Goal: Information Seeking & Learning: Check status

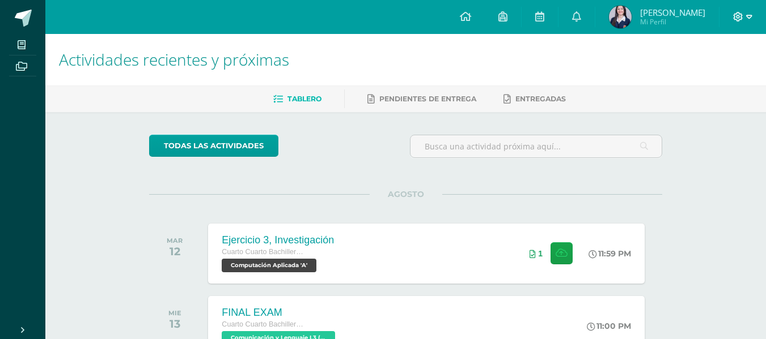
click at [744, 22] on span at bounding box center [742, 17] width 19 height 12
click at [715, 78] on span "Cerrar sesión" at bounding box center [712, 76] width 51 height 11
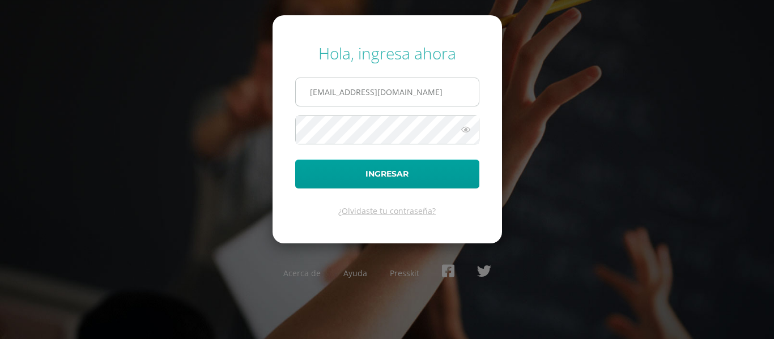
click at [336, 96] on input "2019252@colegiobelga.edu.gt" at bounding box center [387, 92] width 183 height 28
type input "2019227@colegiobelga.edu.gt"
click at [295, 160] on button "Ingresar" at bounding box center [387, 174] width 184 height 29
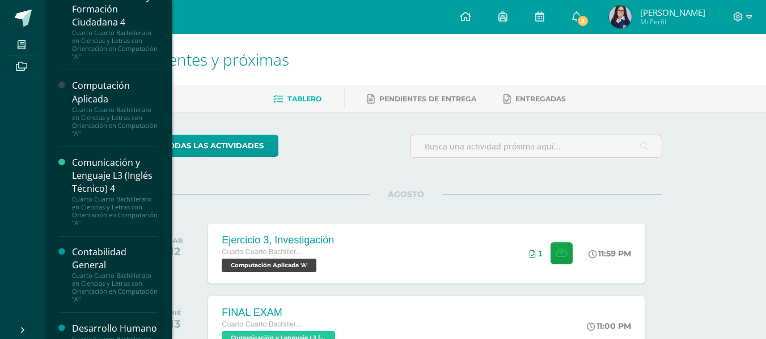
scroll to position [103, 0]
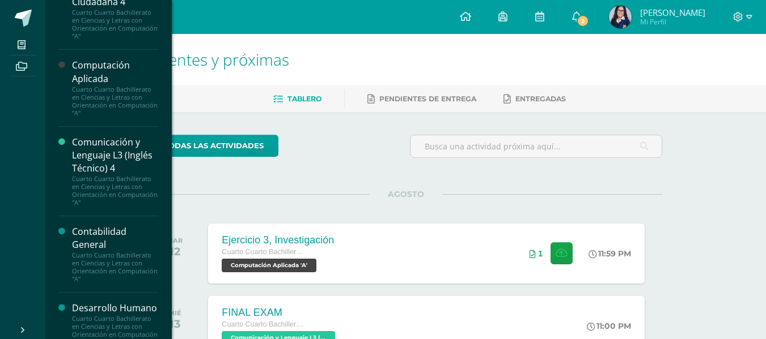
click at [131, 159] on div "Comunicación y Lenguaje L3 (Inglés Técnico) 4" at bounding box center [115, 155] width 86 height 39
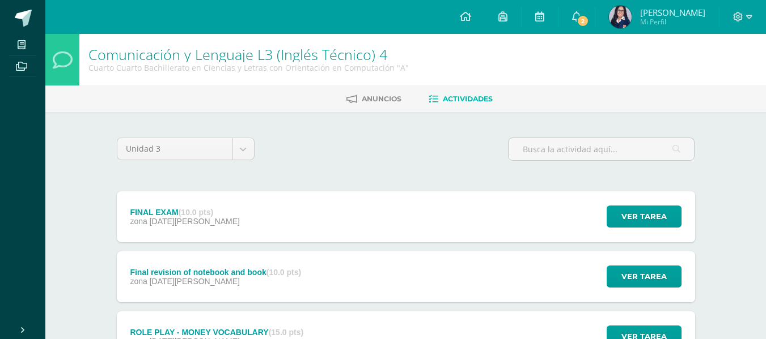
click at [230, 238] on div "FINAL EXAM (10.0 pts) zona 13 de Agosto Ver tarea FINAL EXAM Comunicación y Len…" at bounding box center [406, 217] width 578 height 51
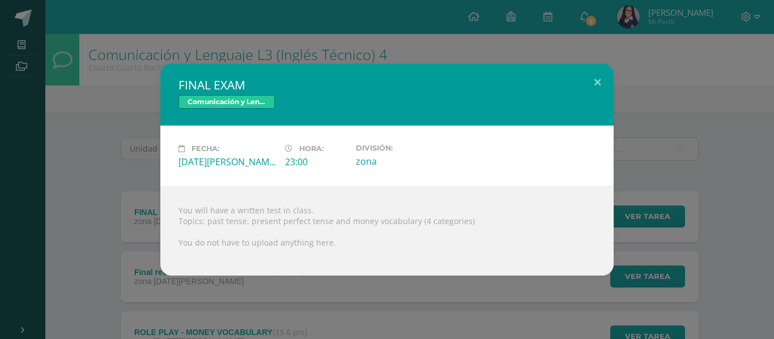
click at [125, 243] on div "FINAL EXAM Comunicación y Lenguaje L3 (Inglés Técnico) 4 Fecha: Miércoles 13 de…" at bounding box center [387, 169] width 765 height 213
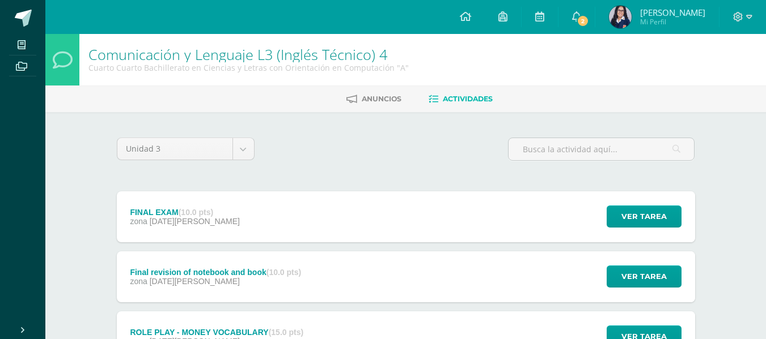
click at [212, 273] on div "Final revision of notebook and book (10.0 pts)" at bounding box center [215, 272] width 171 height 9
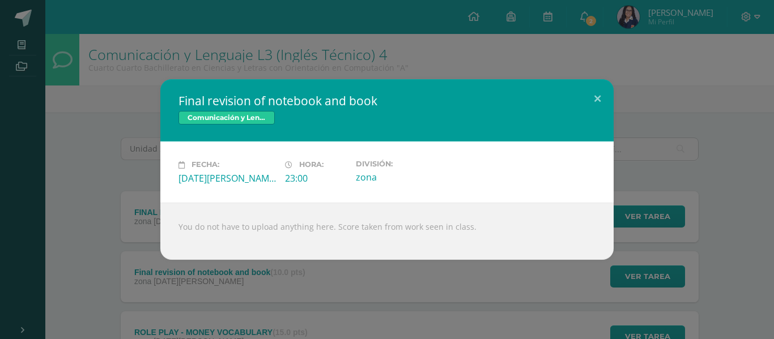
click at [696, 160] on div "Final revision of notebook and book Comunicación y Lenguaje L3 (Inglés Técnico)…" at bounding box center [387, 169] width 765 height 180
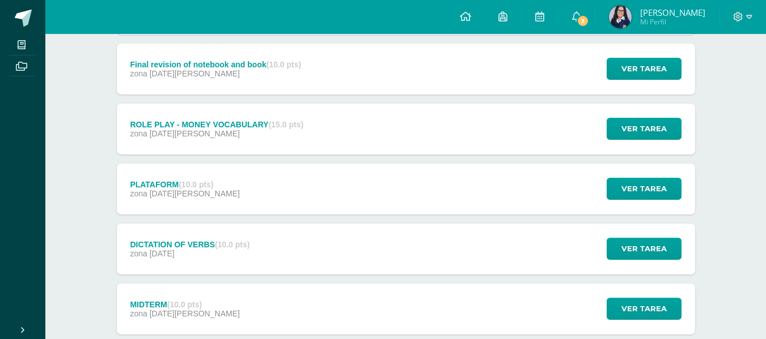
scroll to position [210, 0]
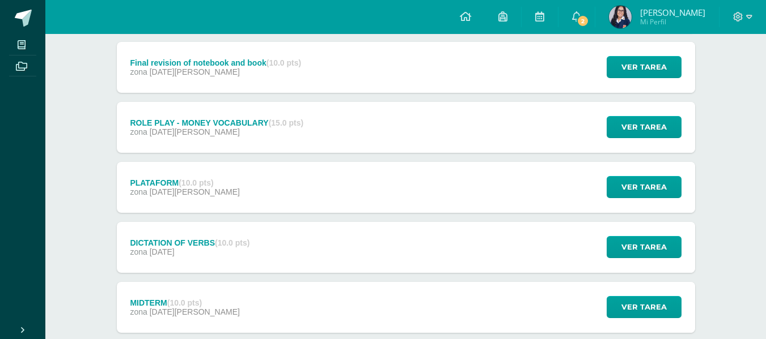
click at [261, 189] on div "PLATAFORM (10.0 pts) zona 01 de Agosto Ver tarea PLATAFORM Comunicación y Lengu…" at bounding box center [406, 187] width 578 height 51
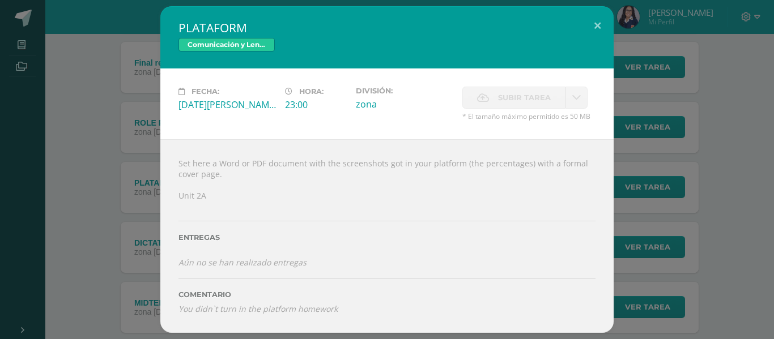
click at [122, 197] on div "PLATAFORM Comunicación y Lenguaje L3 (Inglés Técnico) 4 Fecha: Viernes 01 de Ag…" at bounding box center [387, 169] width 765 height 326
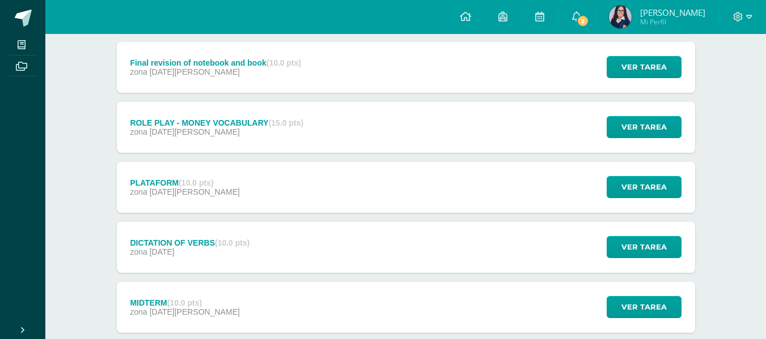
scroll to position [0, 0]
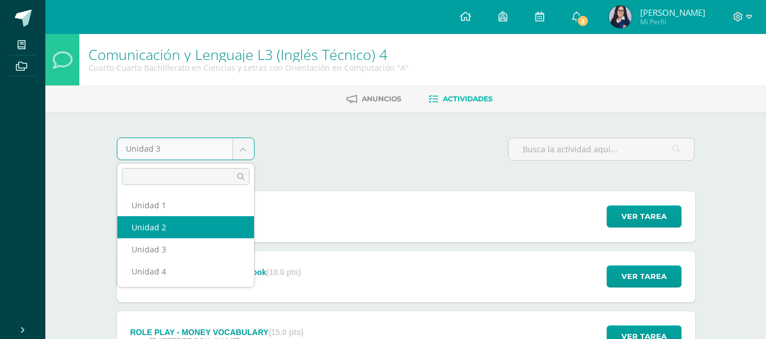
select select "Unidad 2"
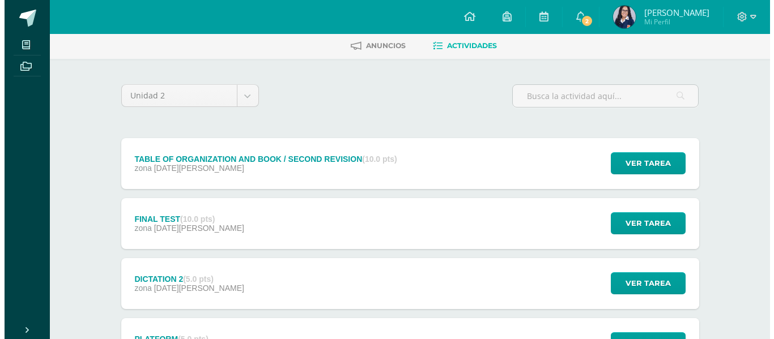
scroll to position [70, 0]
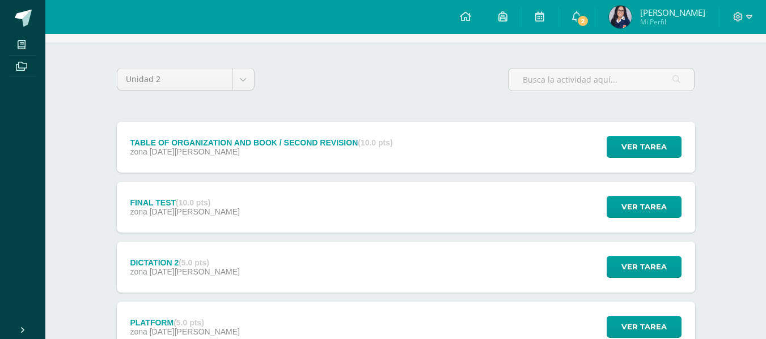
click at [565, 317] on div "PLATFORM (5.0 pts) zona 05 de Mayo Ver tarea PLATFORM Comunicación y Lenguaje L…" at bounding box center [406, 327] width 578 height 51
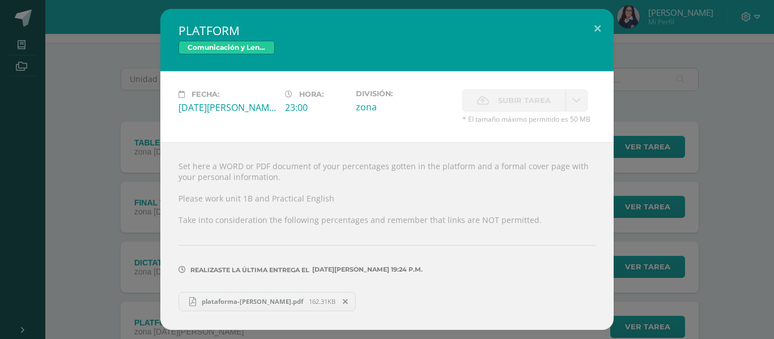
click at [254, 304] on span "plataforma-Fátima Alvizures.pdf" at bounding box center [252, 302] width 113 height 9
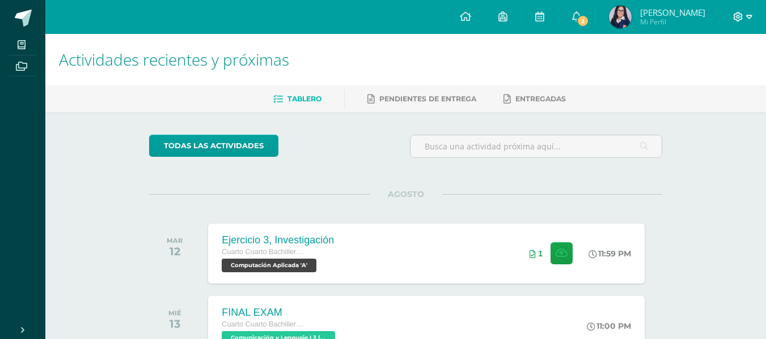
click at [746, 18] on icon at bounding box center [749, 17] width 6 height 10
click at [727, 80] on span "Cerrar sesión" at bounding box center [712, 76] width 51 height 11
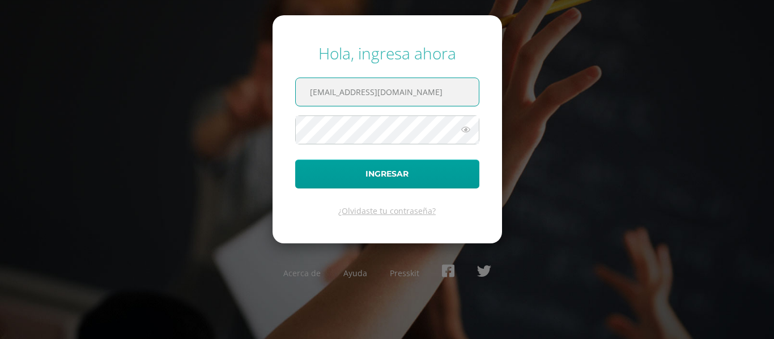
click at [337, 90] on input "2019252@colegiobelga.edu.gt" at bounding box center [387, 92] width 183 height 28
type input "2022563@colegiobelga.edu.gt"
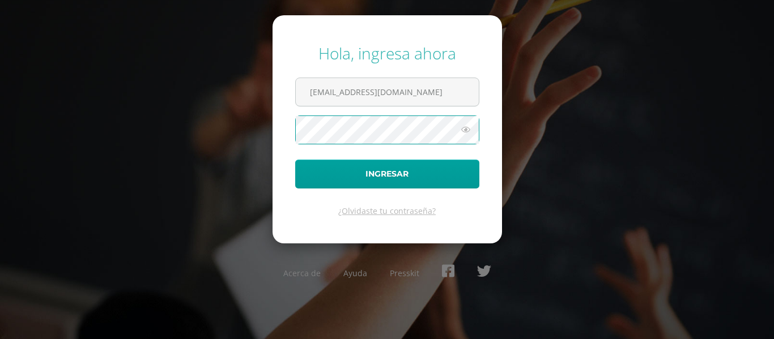
click at [295, 160] on button "Ingresar" at bounding box center [387, 174] width 184 height 29
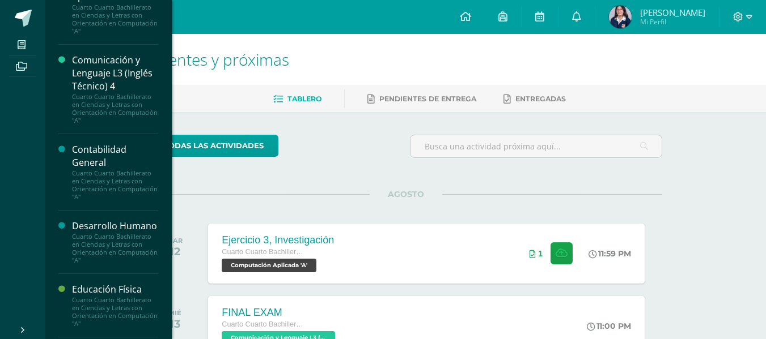
scroll to position [173, 0]
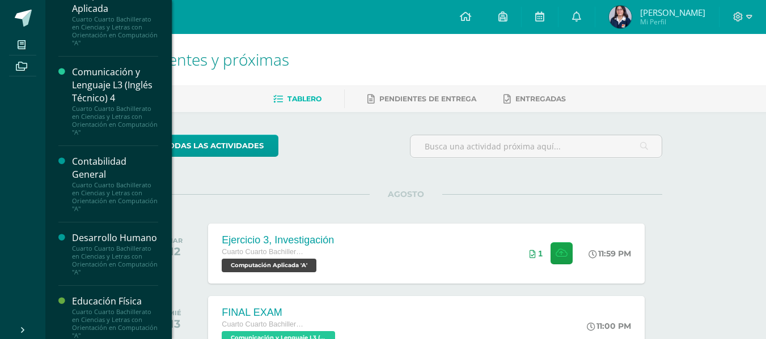
click at [107, 87] on div "Comunicación y Lenguaje L3 (Inglés Técnico) 4" at bounding box center [115, 85] width 86 height 39
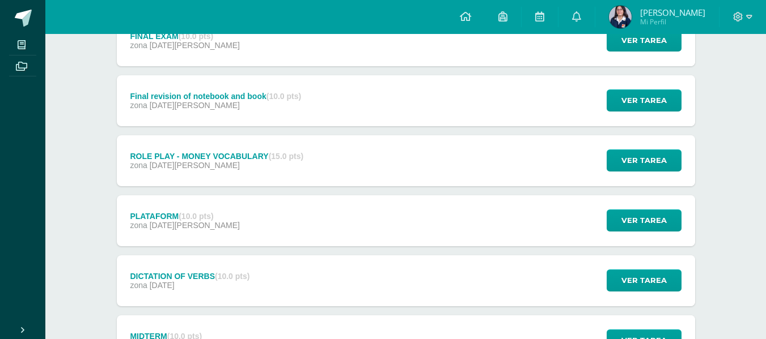
scroll to position [185, 0]
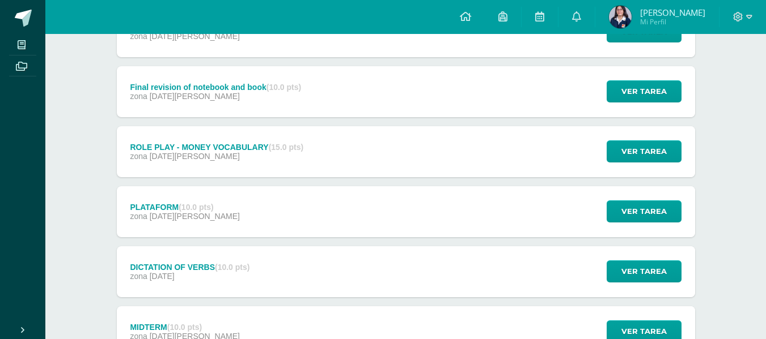
click at [348, 192] on div "PLATAFORM (10.0 pts) zona 01 de Agosto Ver tarea PLATAFORM Comunicación y Lengu…" at bounding box center [406, 211] width 578 height 51
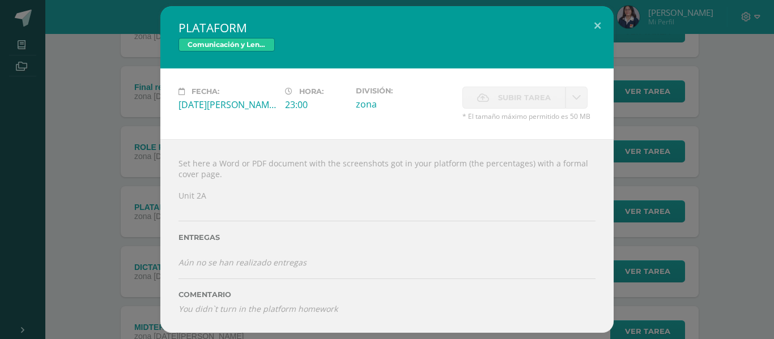
click at [62, 175] on div "PLATAFORM Comunicación y Lenguaje L3 (Inglés Técnico) 4 Fecha: Viernes 01 de Ag…" at bounding box center [387, 169] width 765 height 326
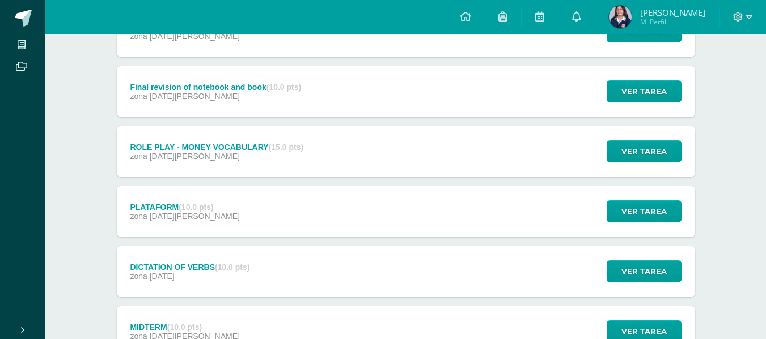
scroll to position [0, 0]
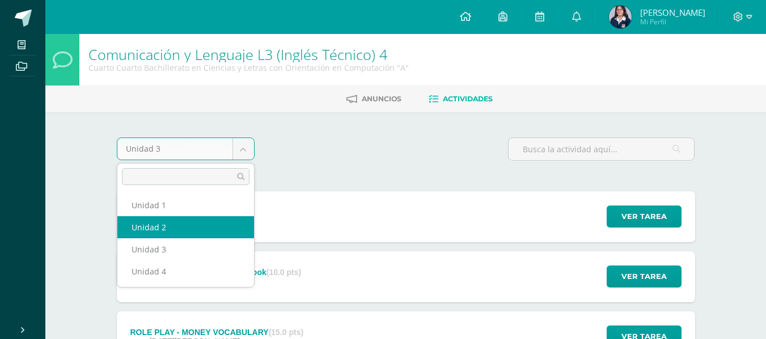
select select "Unidad 2"
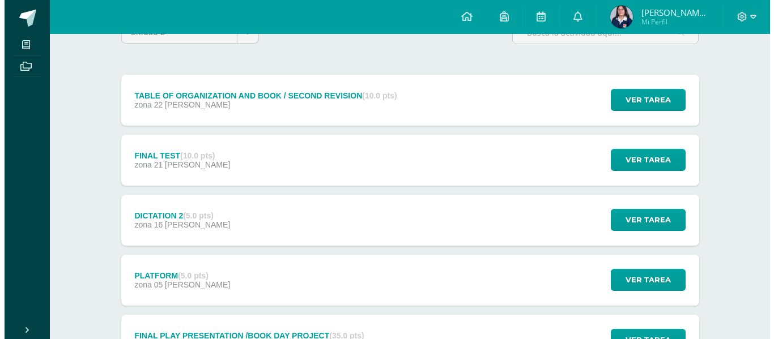
scroll to position [118, 0]
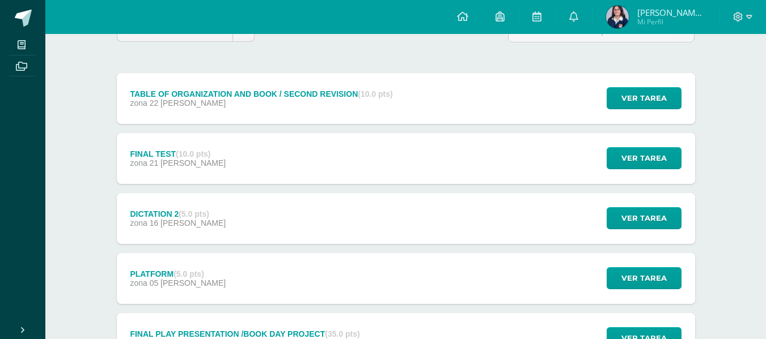
click at [541, 275] on div "PLATFORM (5.0 pts) zona 05 de Mayo Ver tarea PLATFORM Comunicación y Lenguaje L…" at bounding box center [406, 278] width 578 height 51
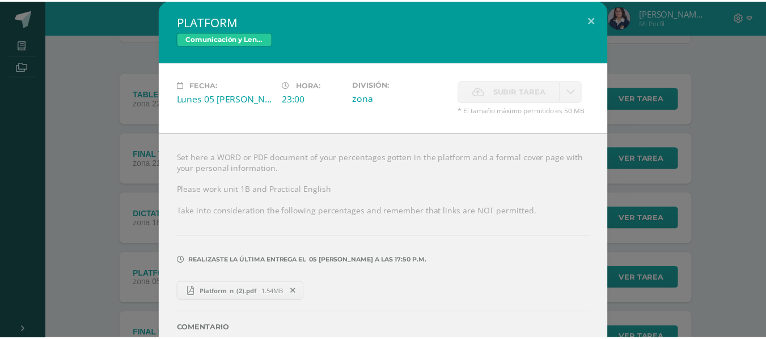
scroll to position [28, 0]
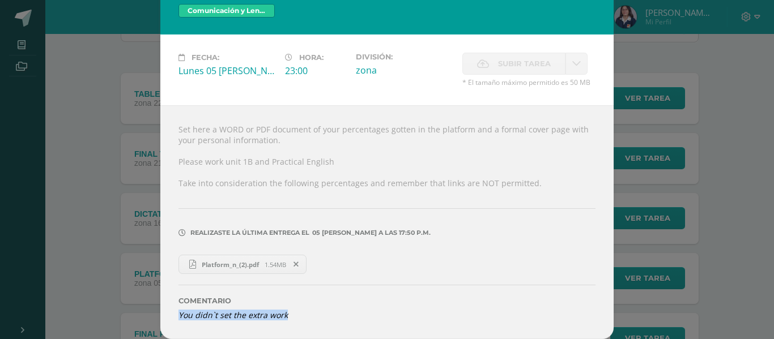
drag, startPoint x: 284, startPoint y: 317, endPoint x: 173, endPoint y: 328, distance: 112.2
click at [173, 328] on div "Set here a WORD or PDF document of your percentages gotten in the platform and …" at bounding box center [386, 222] width 453 height 234
click at [261, 318] on icon "You didn`t set the extra work" at bounding box center [233, 315] width 109 height 11
click at [236, 257] on link "Platform_n_(2).pdf 1.54MB" at bounding box center [243, 264] width 128 height 19
click at [734, 40] on div "PLATFORM Comunicación y Lenguaje L3 (Inglés Técnico) 4 Fecha: [DATE][PERSON_NAM…" at bounding box center [387, 155] width 765 height 367
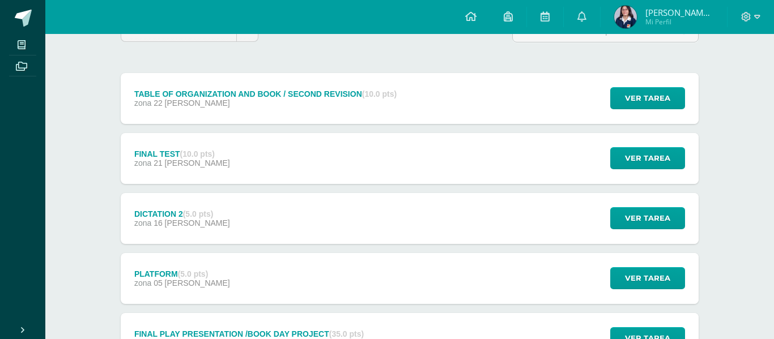
click at [750, 20] on div "PLATFORM Comunicación y Lenguaje L3 (Inglés Técnico) 4 Fecha: [DATE][PERSON_NAM…" at bounding box center [387, 155] width 765 height 367
click at [742, 14] on icon at bounding box center [746, 17] width 10 height 10
click at [741, 19] on icon at bounding box center [746, 17] width 10 height 10
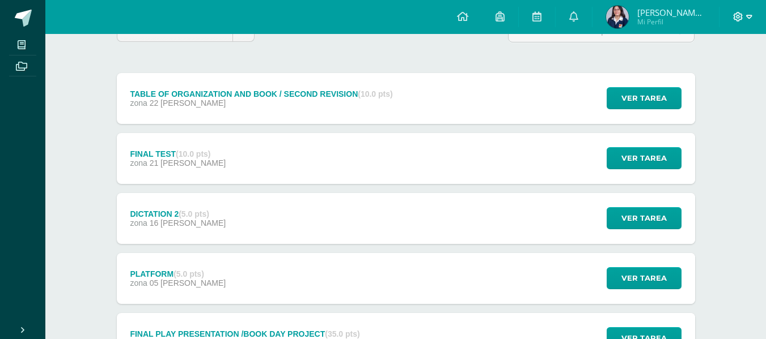
click at [741, 21] on icon at bounding box center [738, 17] width 10 height 10
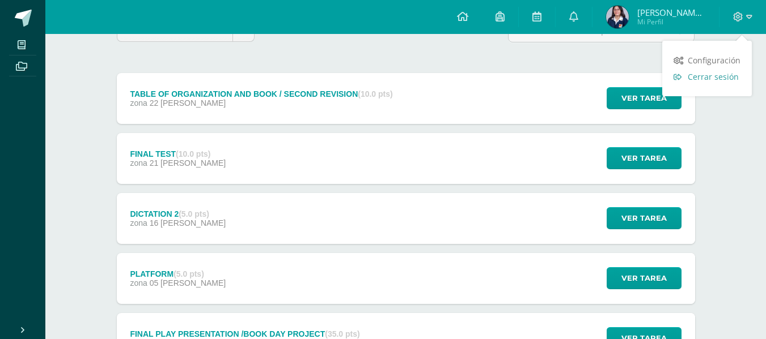
click at [729, 83] on link "Cerrar sesión" at bounding box center [707, 77] width 90 height 16
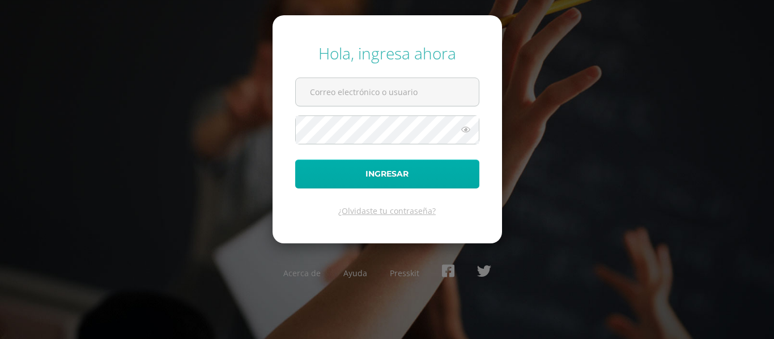
type input "[EMAIL_ADDRESS][DOMAIN_NAME]"
click at [406, 168] on button "Ingresar" at bounding box center [387, 174] width 184 height 29
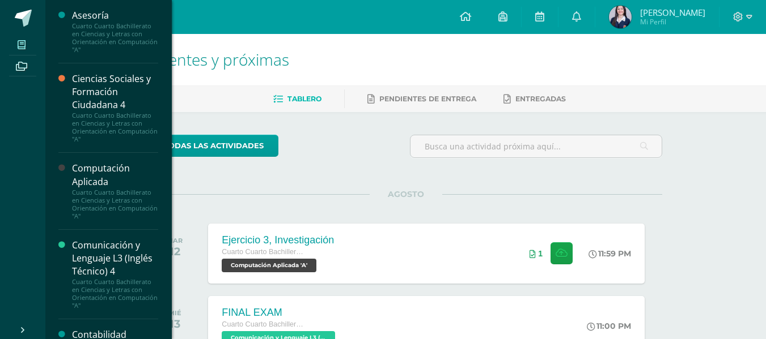
click at [22, 43] on icon at bounding box center [22, 44] width 8 height 9
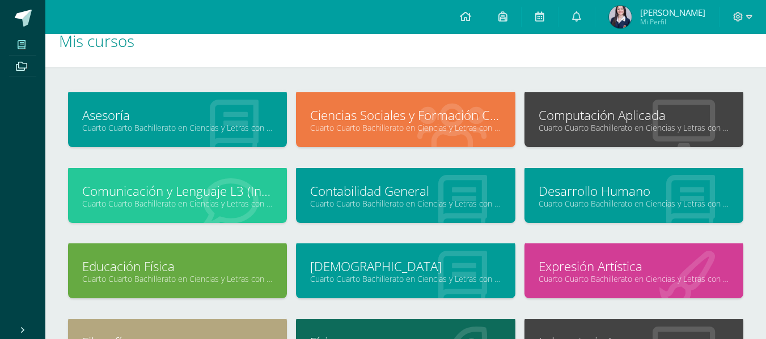
scroll to position [38, 0]
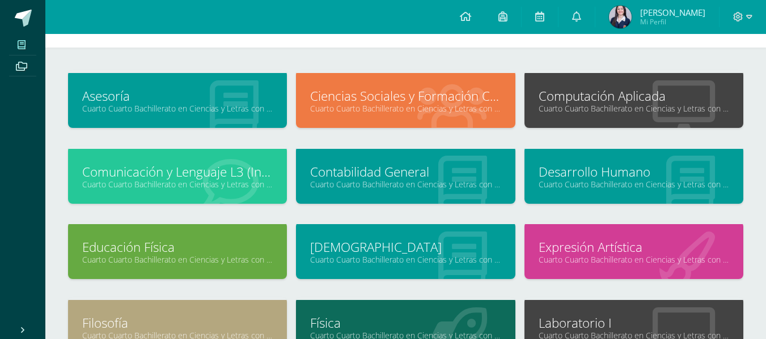
click at [152, 188] on link "Cuarto Cuarto Bachillerato en Ciencias y Letras con Orientación en Computación …" at bounding box center [177, 184] width 190 height 11
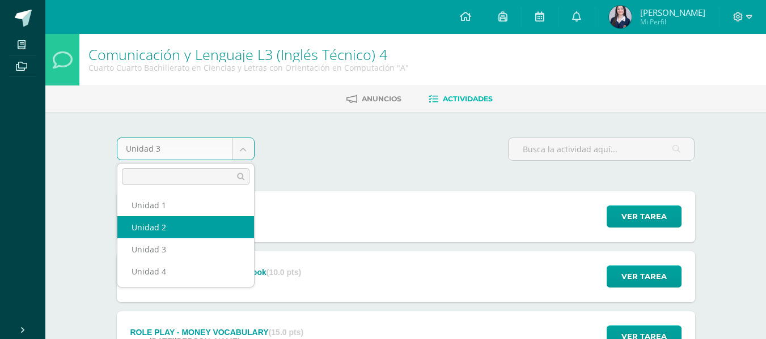
select select "Unidad 2"
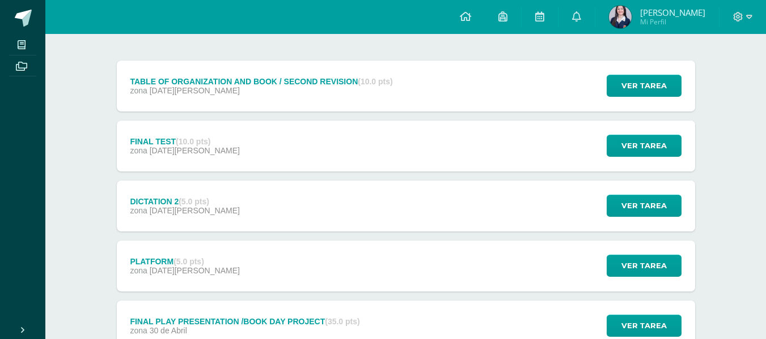
scroll to position [132, 0]
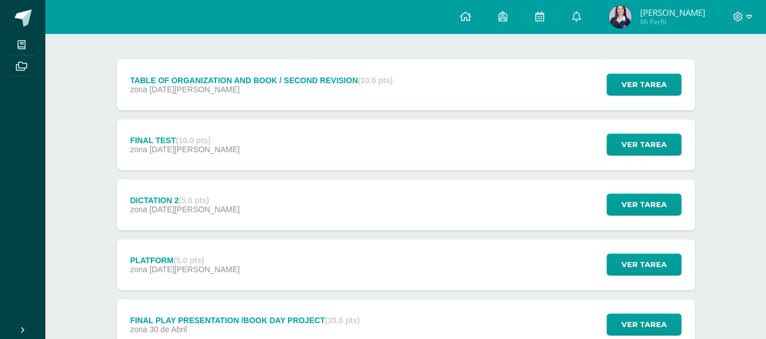
click at [215, 275] on div "PLATFORM (5.0 pts) zona [DATE][PERSON_NAME]" at bounding box center [185, 265] width 137 height 51
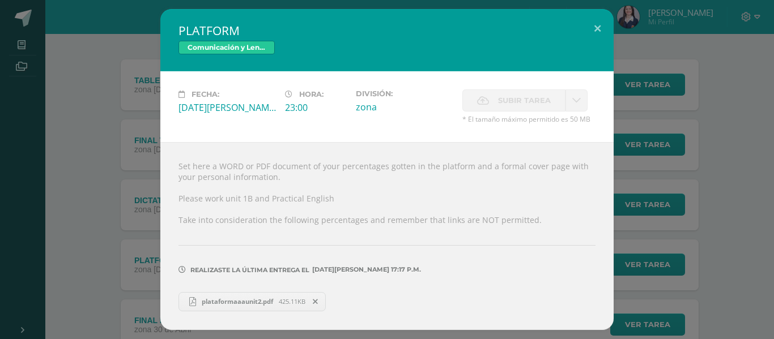
click at [233, 309] on link "plataformaaaunit2.pdf 425.11KB" at bounding box center [252, 301] width 147 height 19
click at [626, 210] on div "PLATFORM Comunicación y Lenguaje L3 (Inglés Técnico) 4 Fecha: [DATE][PERSON_NAM…" at bounding box center [387, 169] width 765 height 321
